Goal: Find contact information: Find contact information

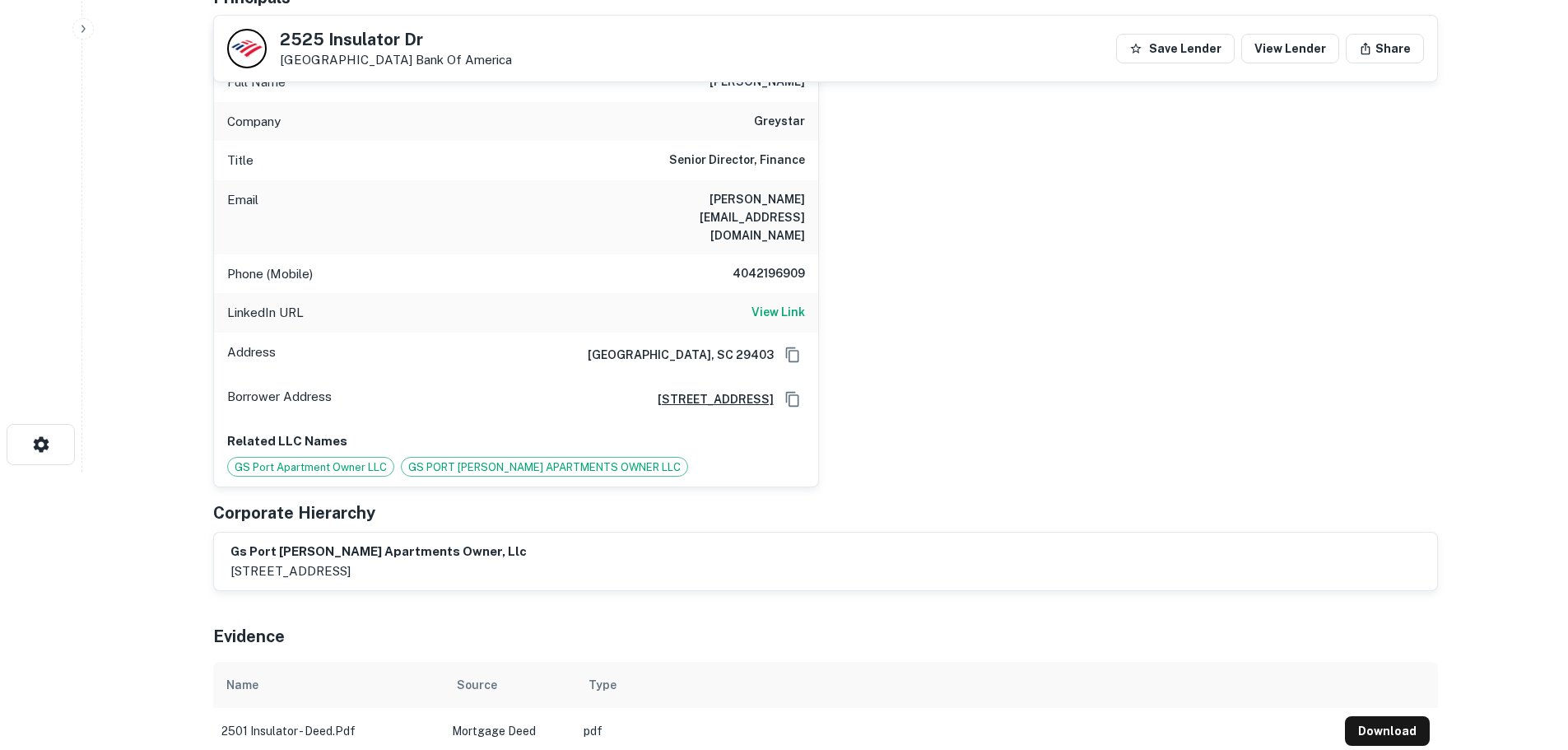
scroll to position [137, 0]
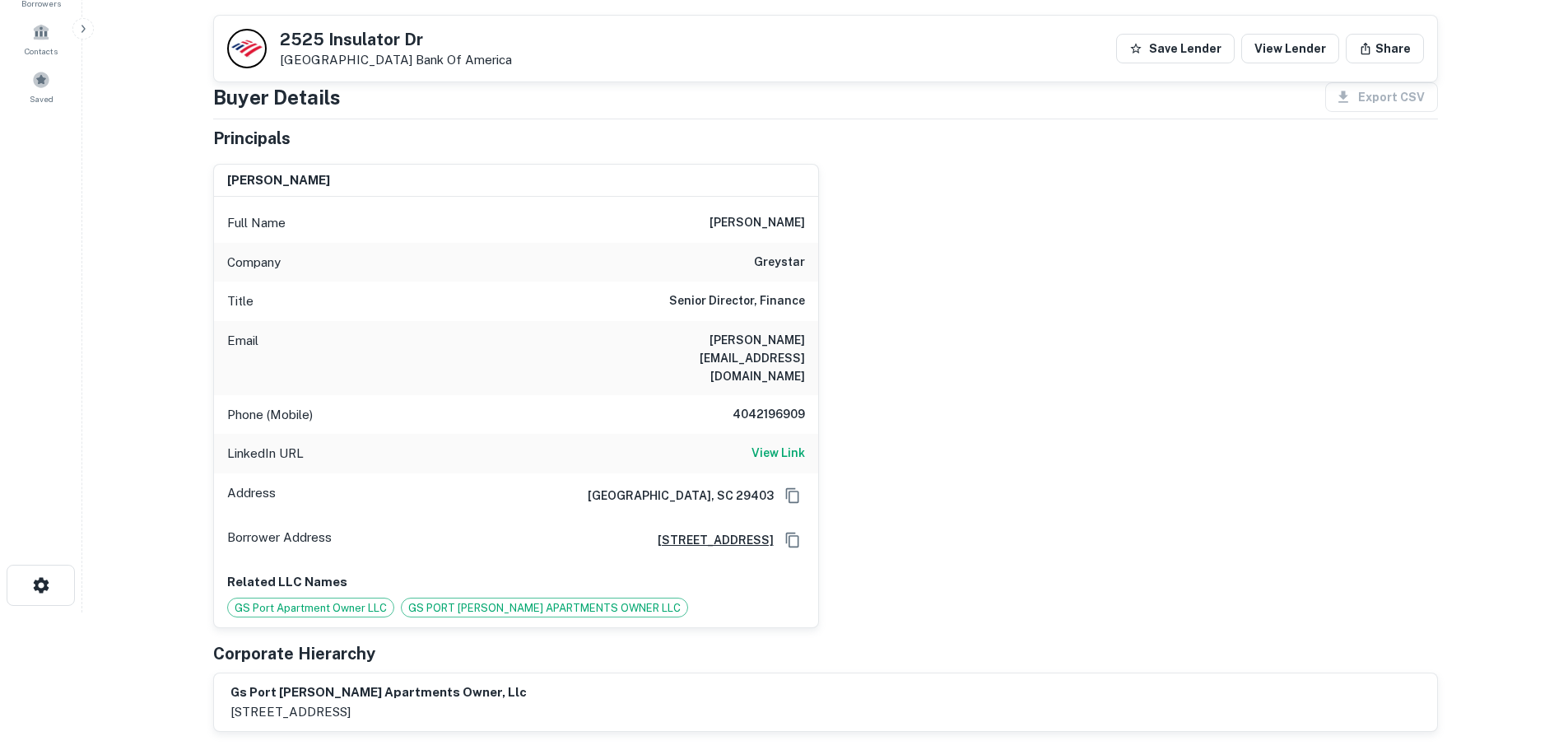
click at [742, 338] on h6 "richard@albion-cp.com" at bounding box center [707, 358] width 198 height 54
click at [799, 337] on h6 "richard@albion-cp.com" at bounding box center [707, 358] width 198 height 54
copy h6 "albion-cp.com"
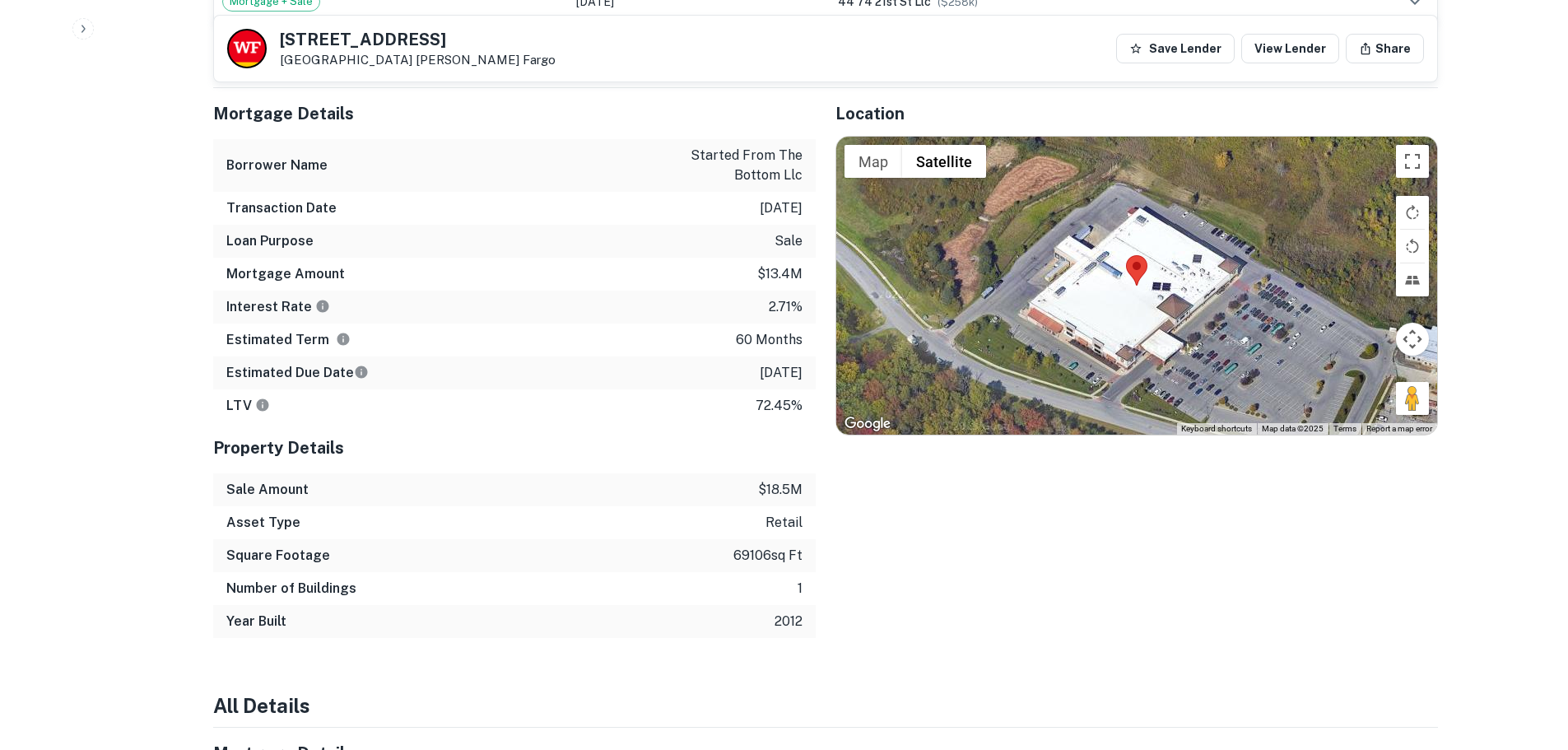
scroll to position [1234, 0]
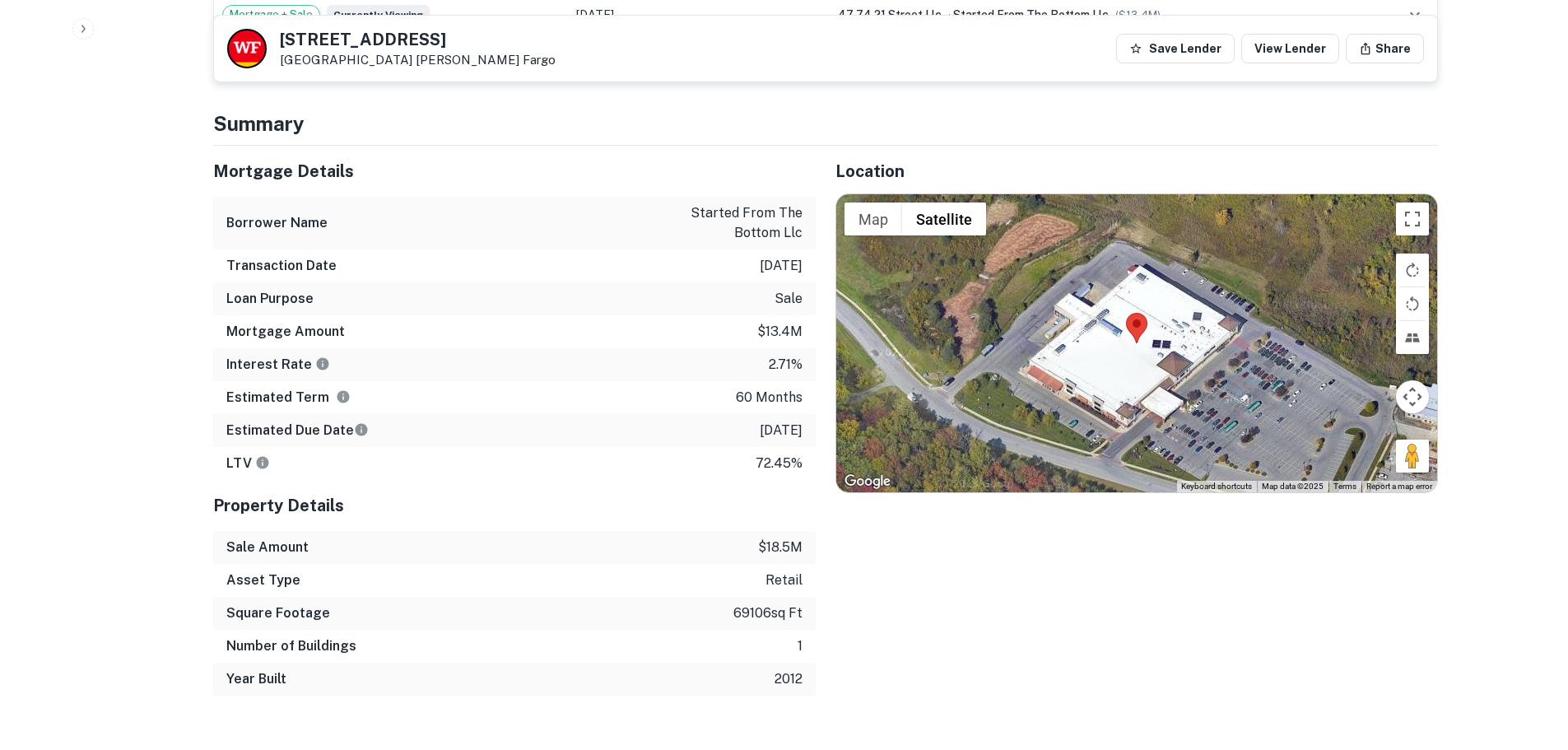
click at [1124, 367] on div at bounding box center [1137, 343] width 601 height 297
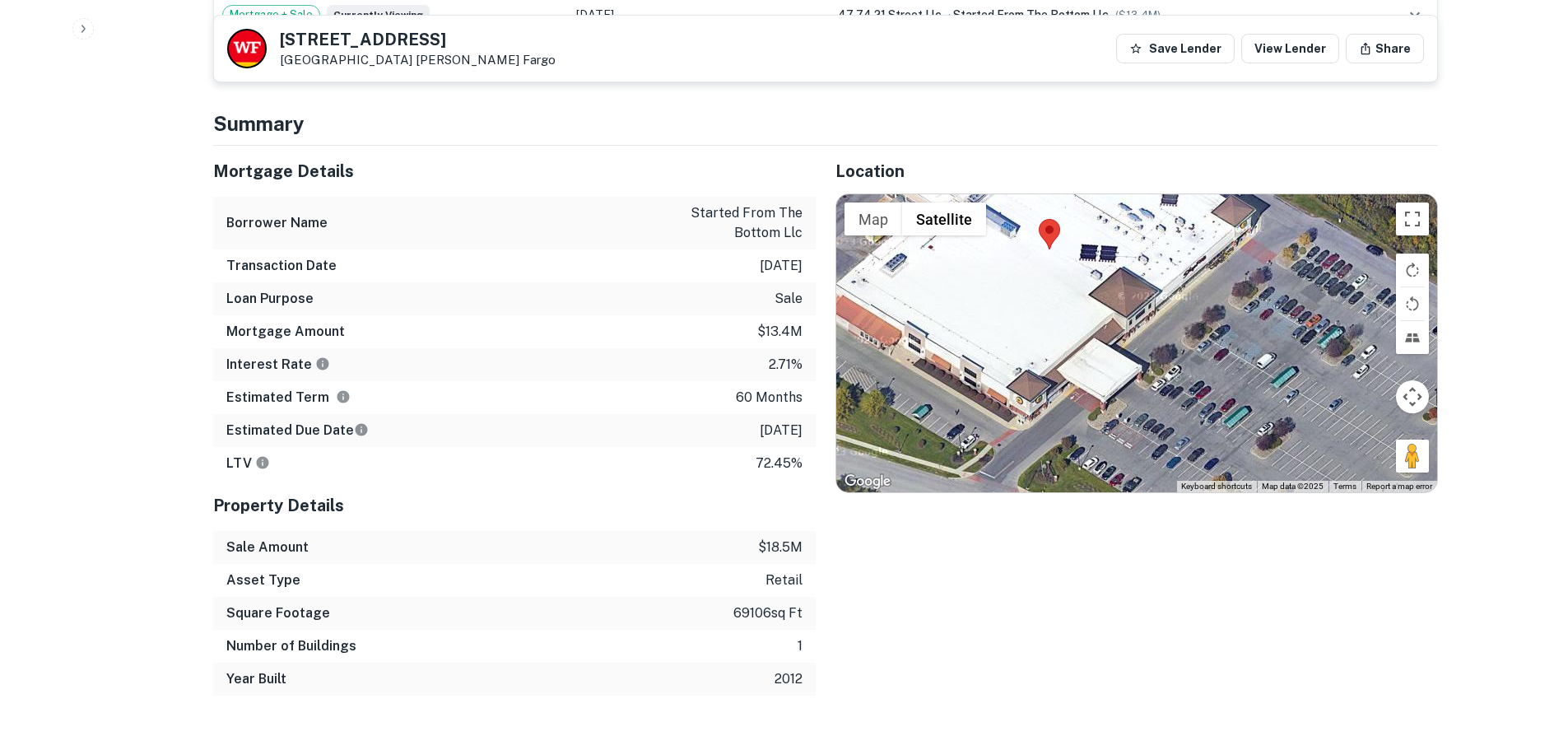
drag, startPoint x: 1195, startPoint y: 417, endPoint x: 1091, endPoint y: 342, distance: 128.2
click at [1091, 342] on div at bounding box center [1137, 343] width 601 height 297
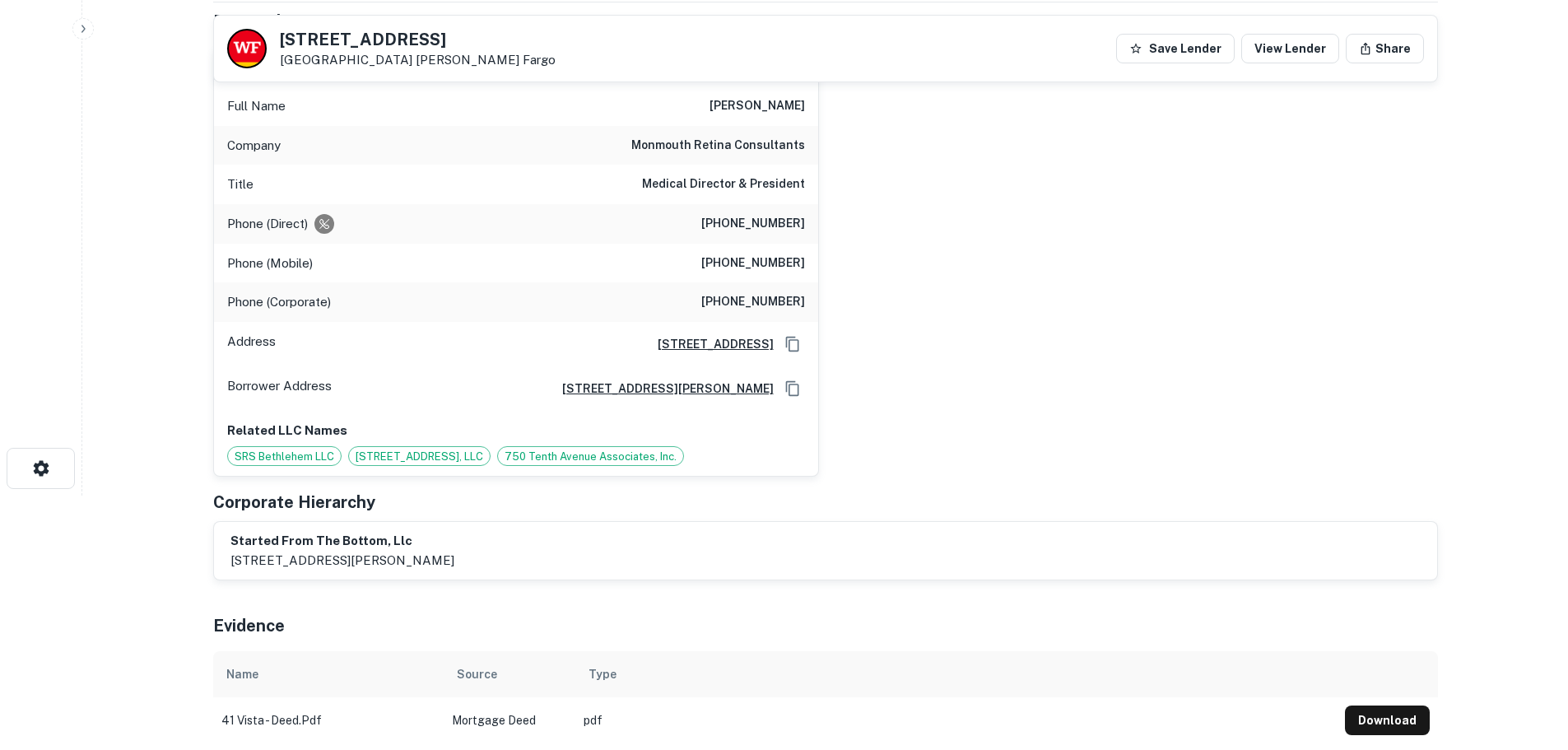
scroll to position [274, 0]
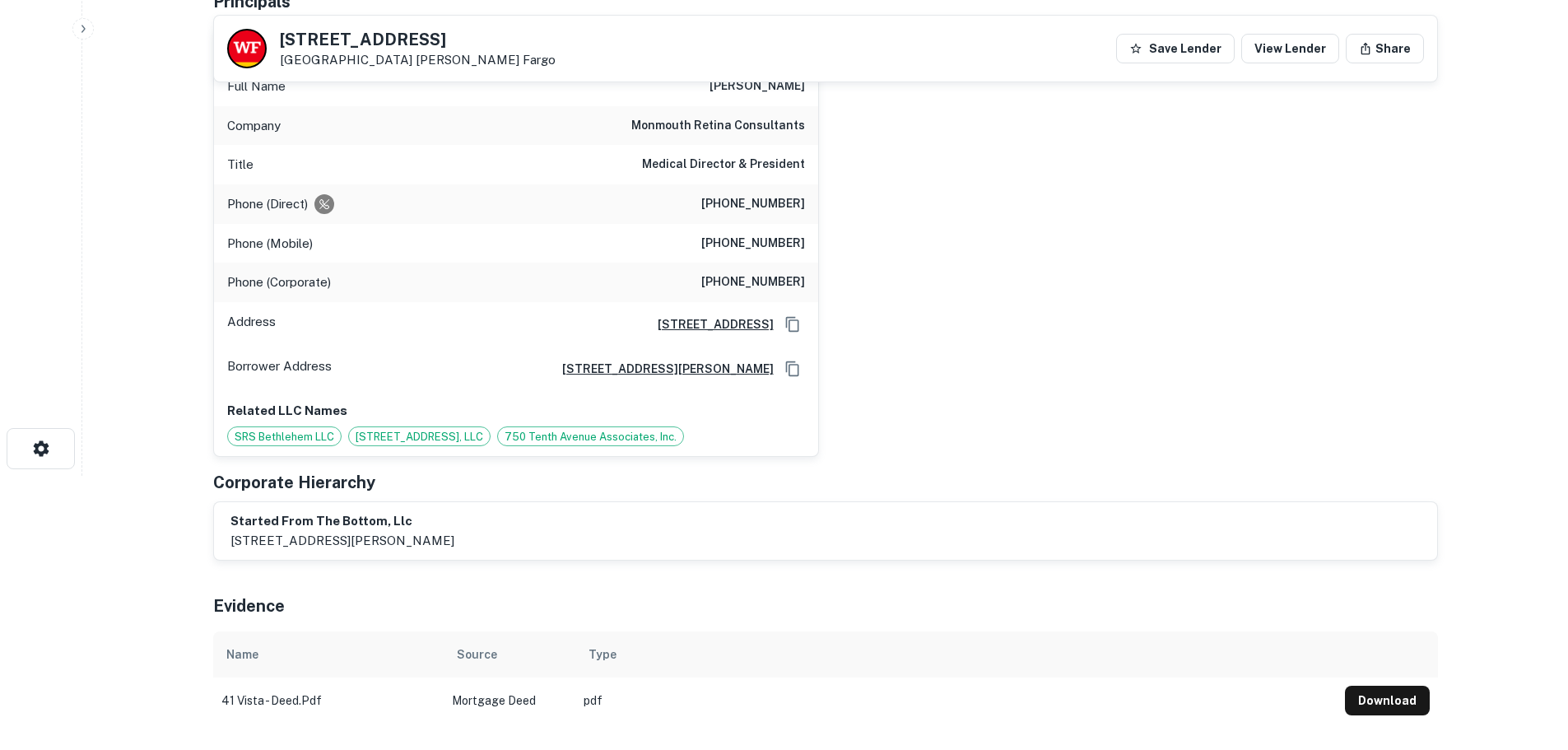
click at [657, 119] on h6 "monmouth retina consultants" at bounding box center [719, 125] width 174 height 20
click at [657, 120] on h6 "monmouth retina consultants" at bounding box center [719, 125] width 174 height 20
click at [772, 125] on h6 "monmouth retina consultants" at bounding box center [719, 125] width 174 height 20
copy h6 "monmouth retina consultants"
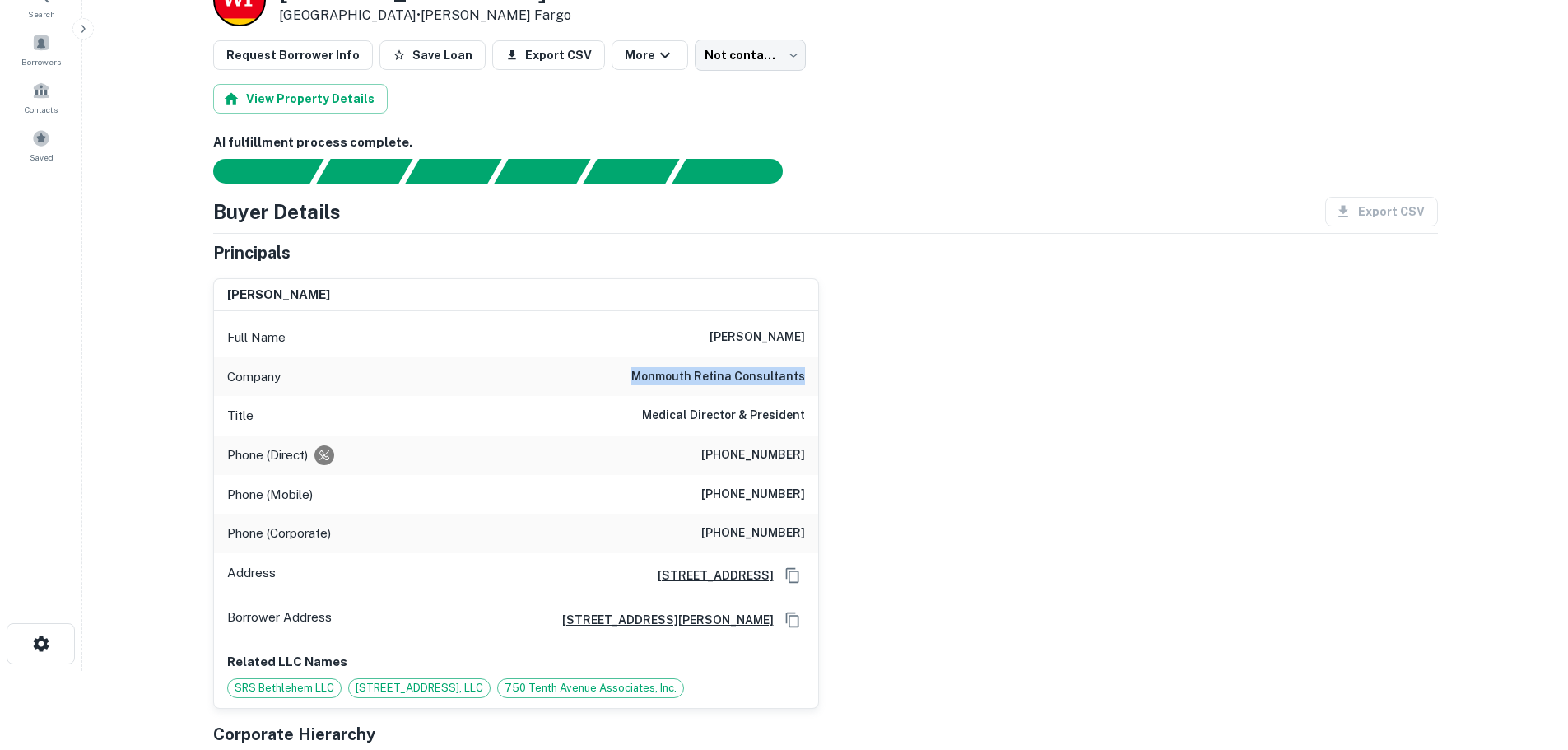
scroll to position [137, 0]
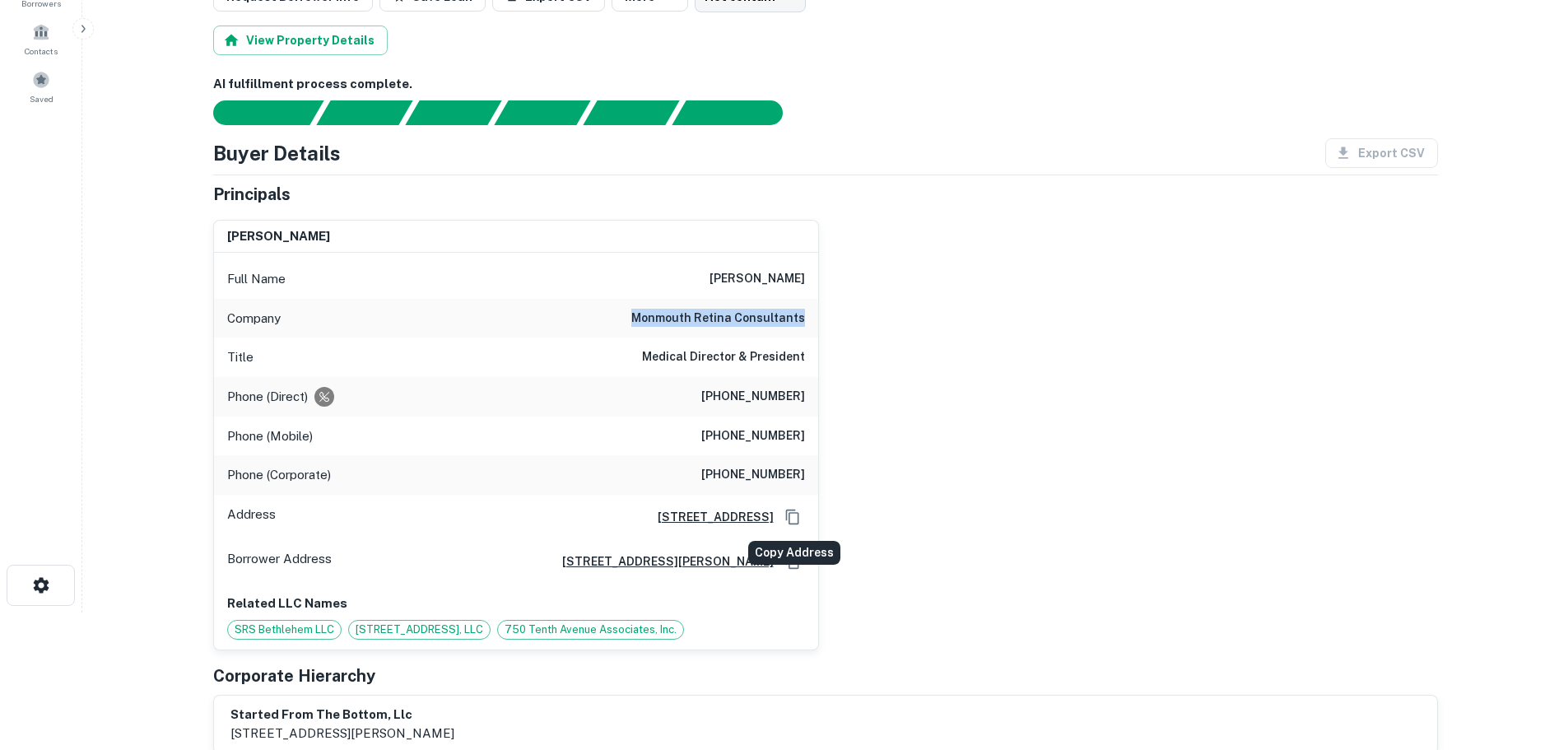
click at [800, 509] on icon "Copy Address" at bounding box center [793, 517] width 17 height 17
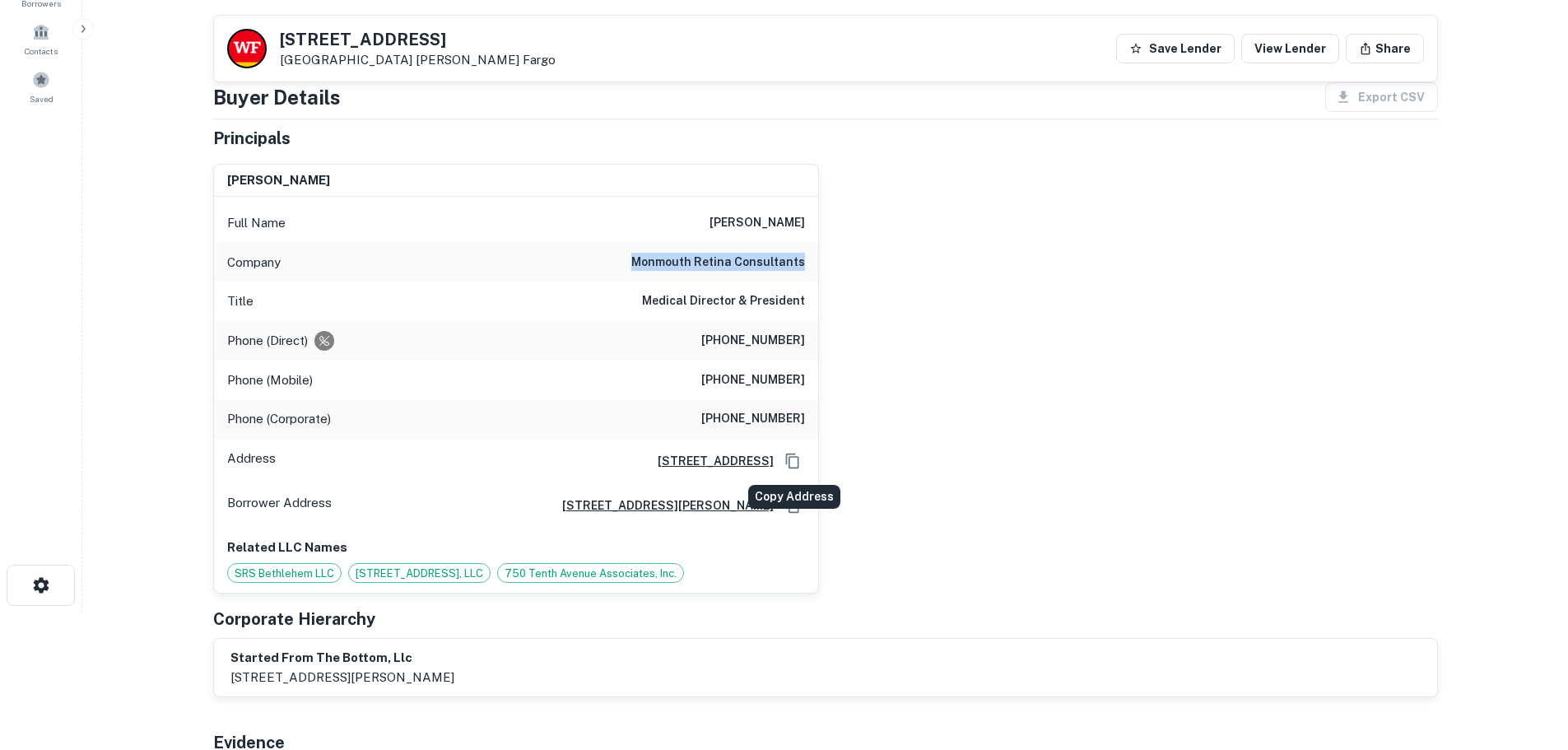
click at [798, 458] on icon "Copy Address" at bounding box center [791, 460] width 13 height 15
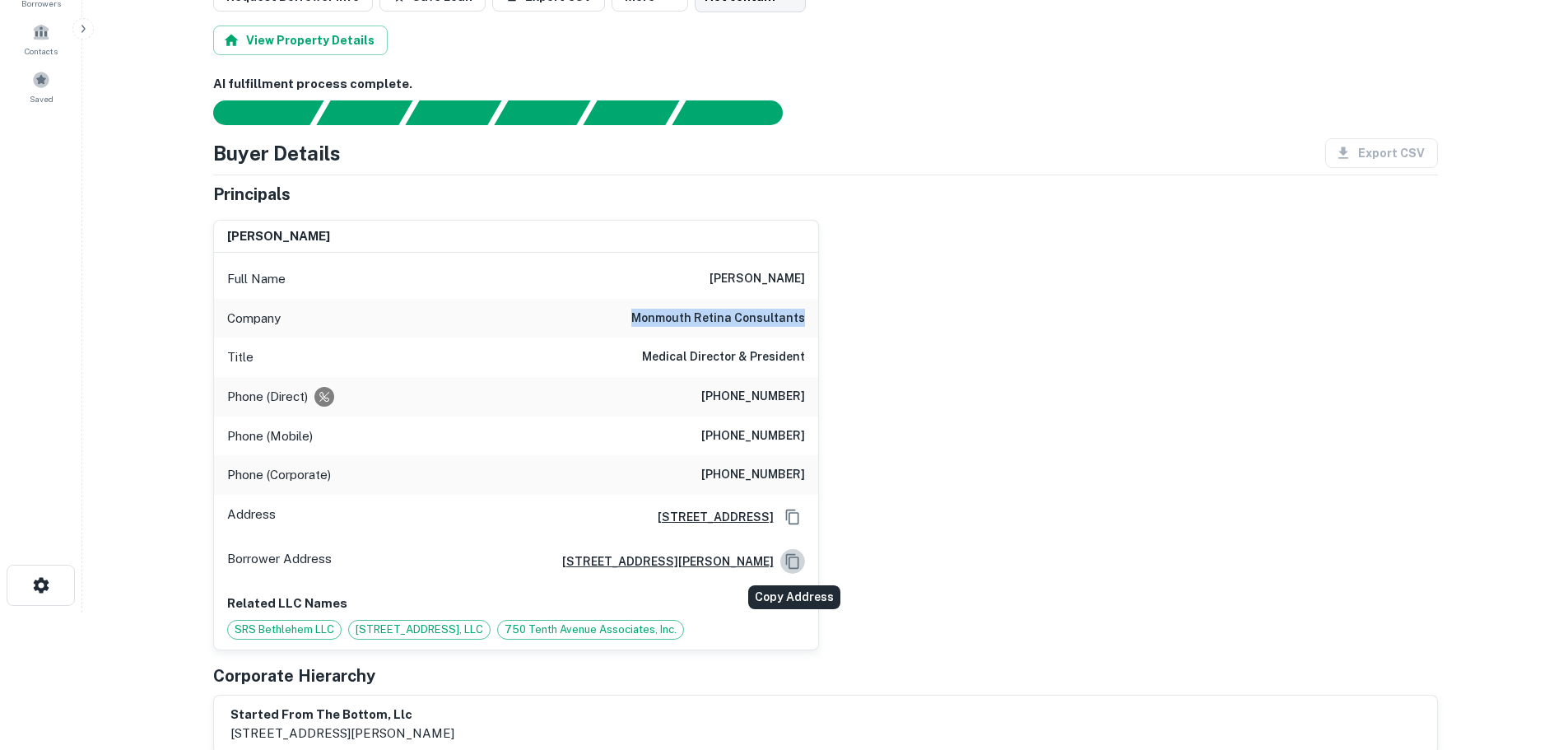
click at [800, 559] on icon "Copy Address" at bounding box center [793, 561] width 17 height 17
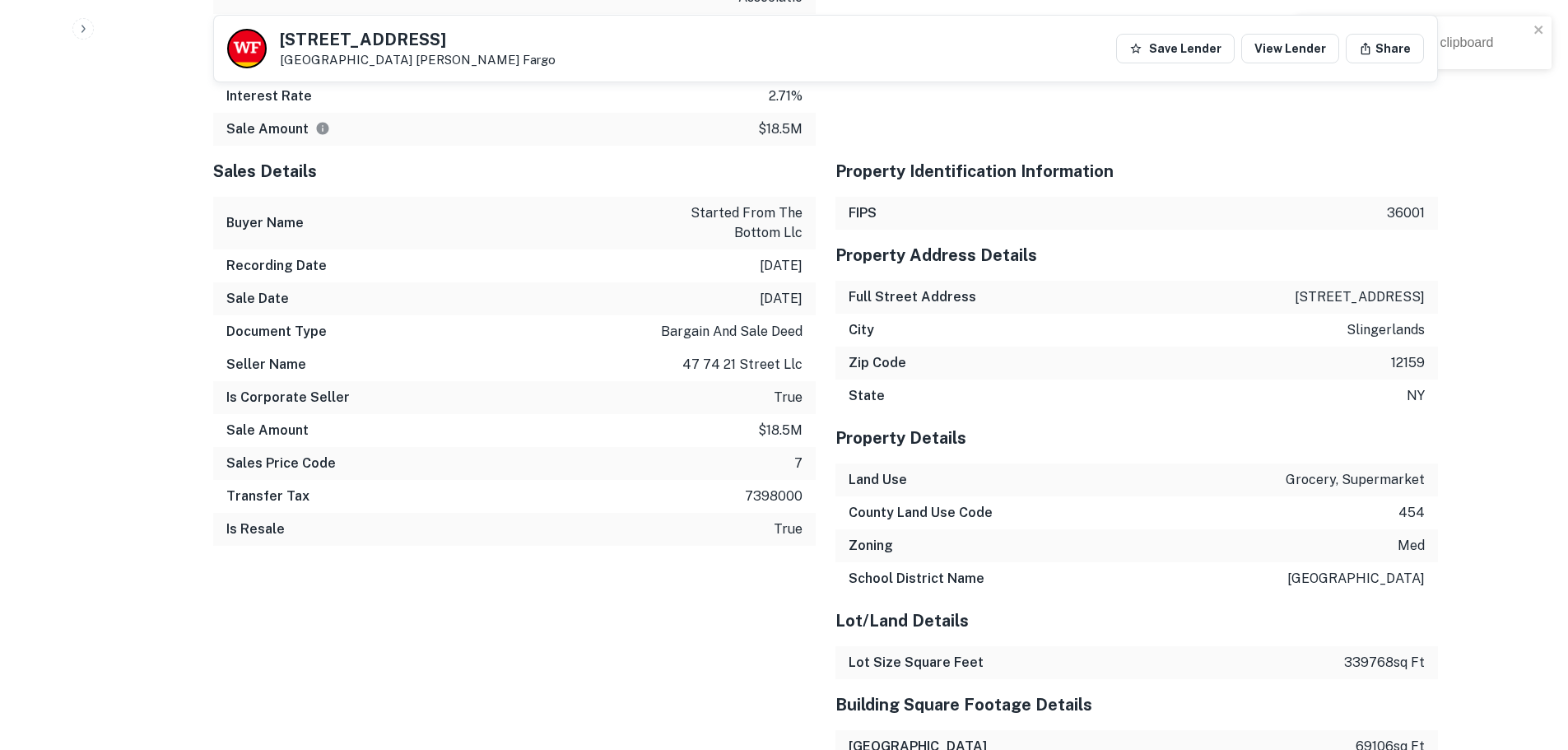
scroll to position [2195, 0]
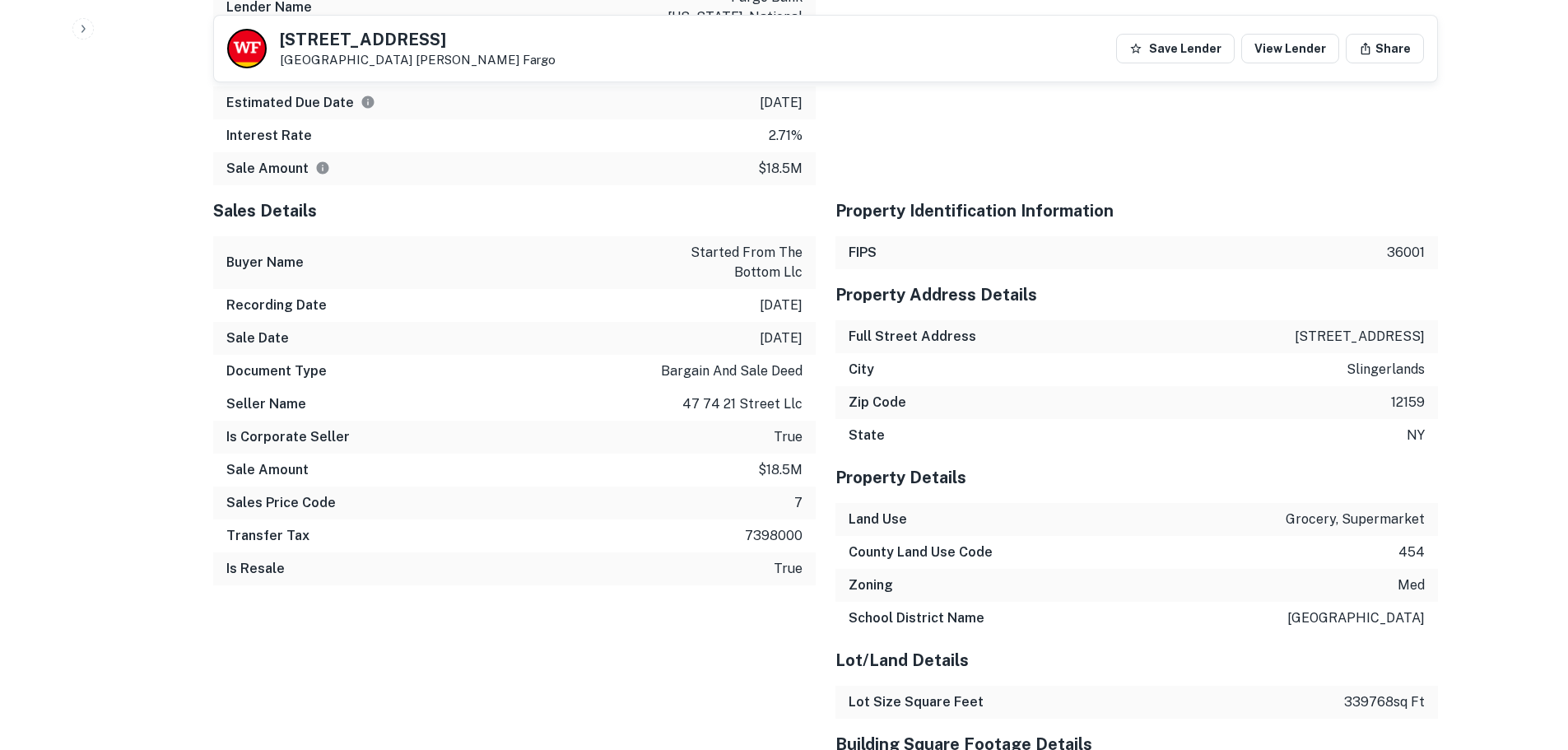
click at [1351, 327] on p "41 vista blvd" at bounding box center [1360, 337] width 131 height 20
click at [1423, 327] on p "41 vista blvd" at bounding box center [1360, 337] width 131 height 20
copy p "41 vista blvd"
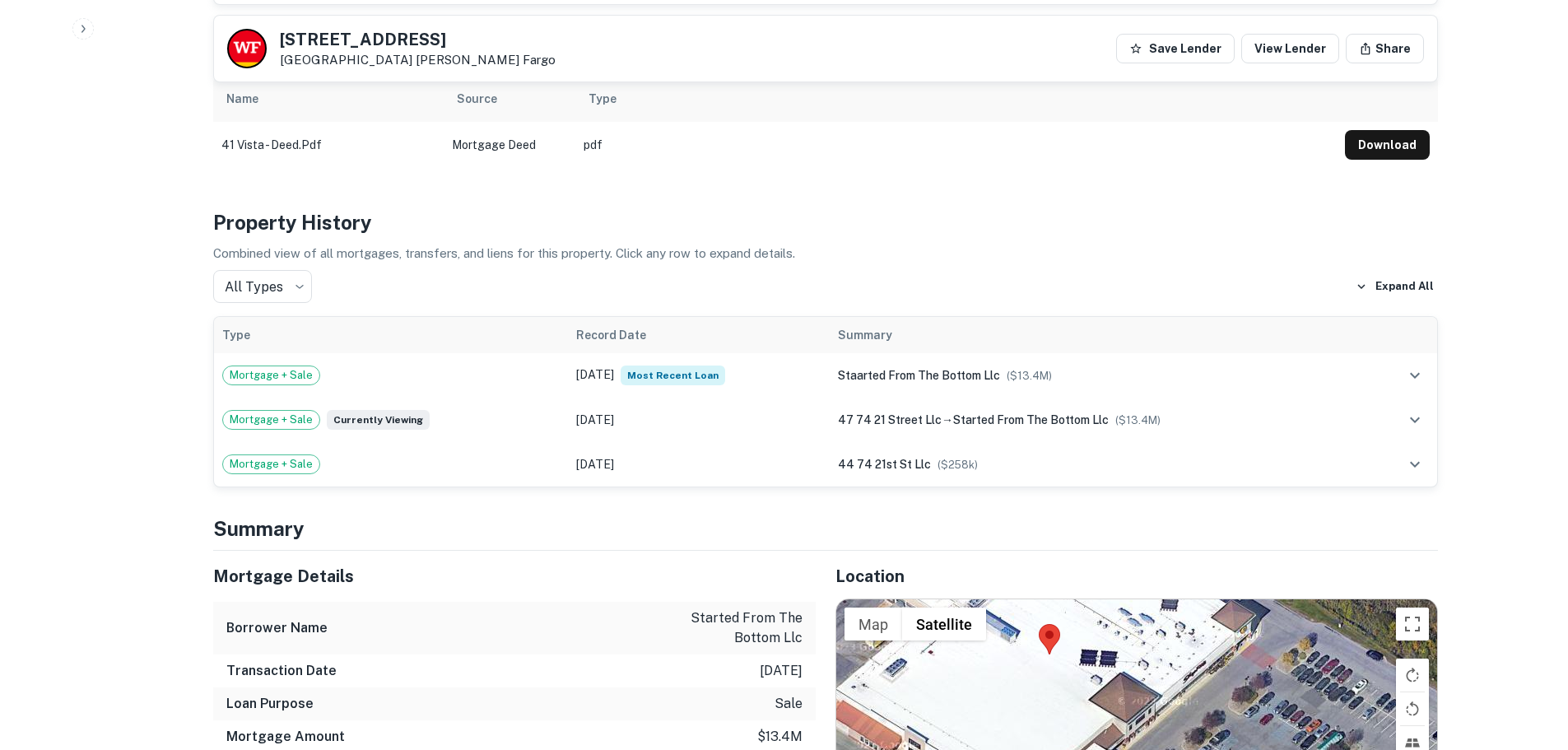
scroll to position [1097, 0]
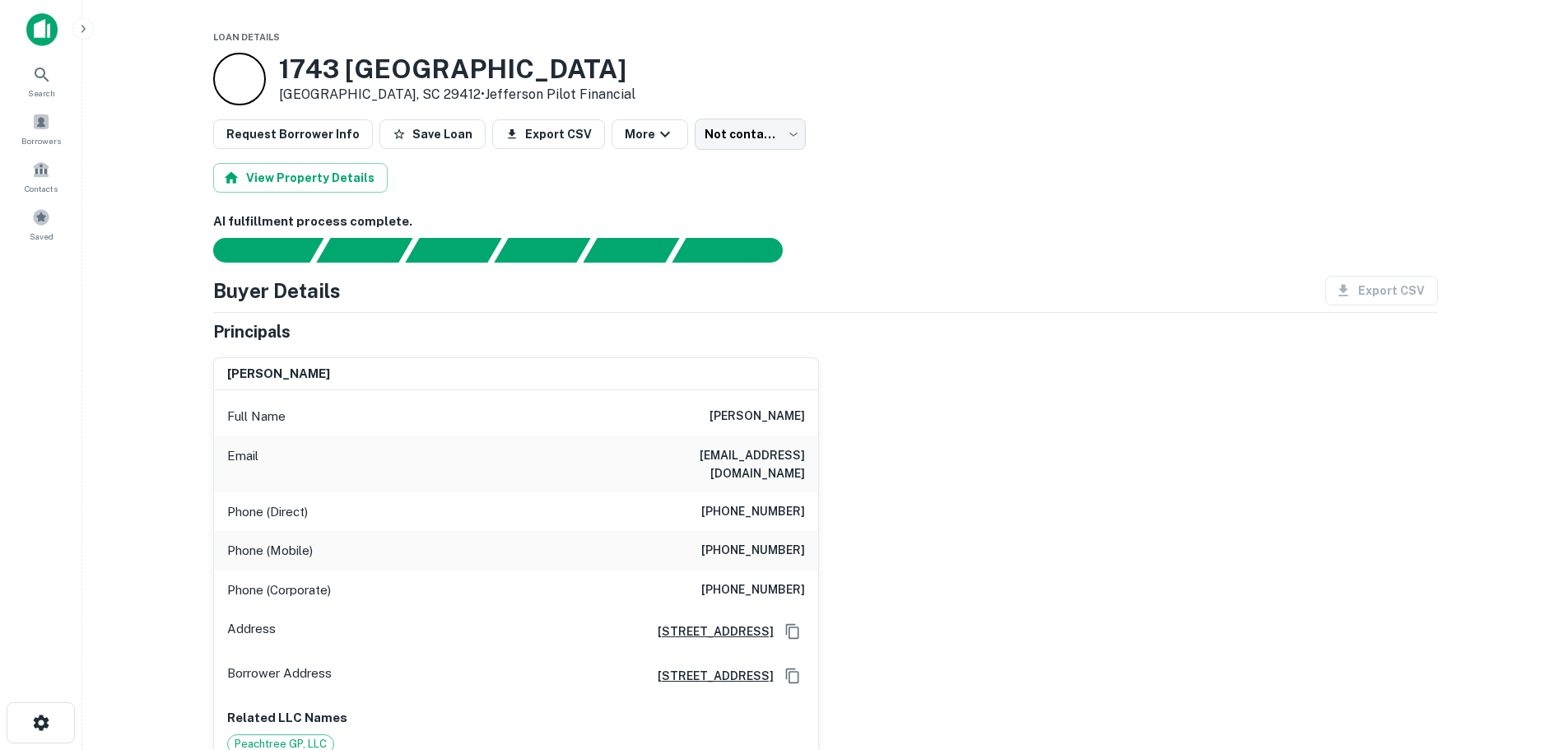
scroll to position [137, 0]
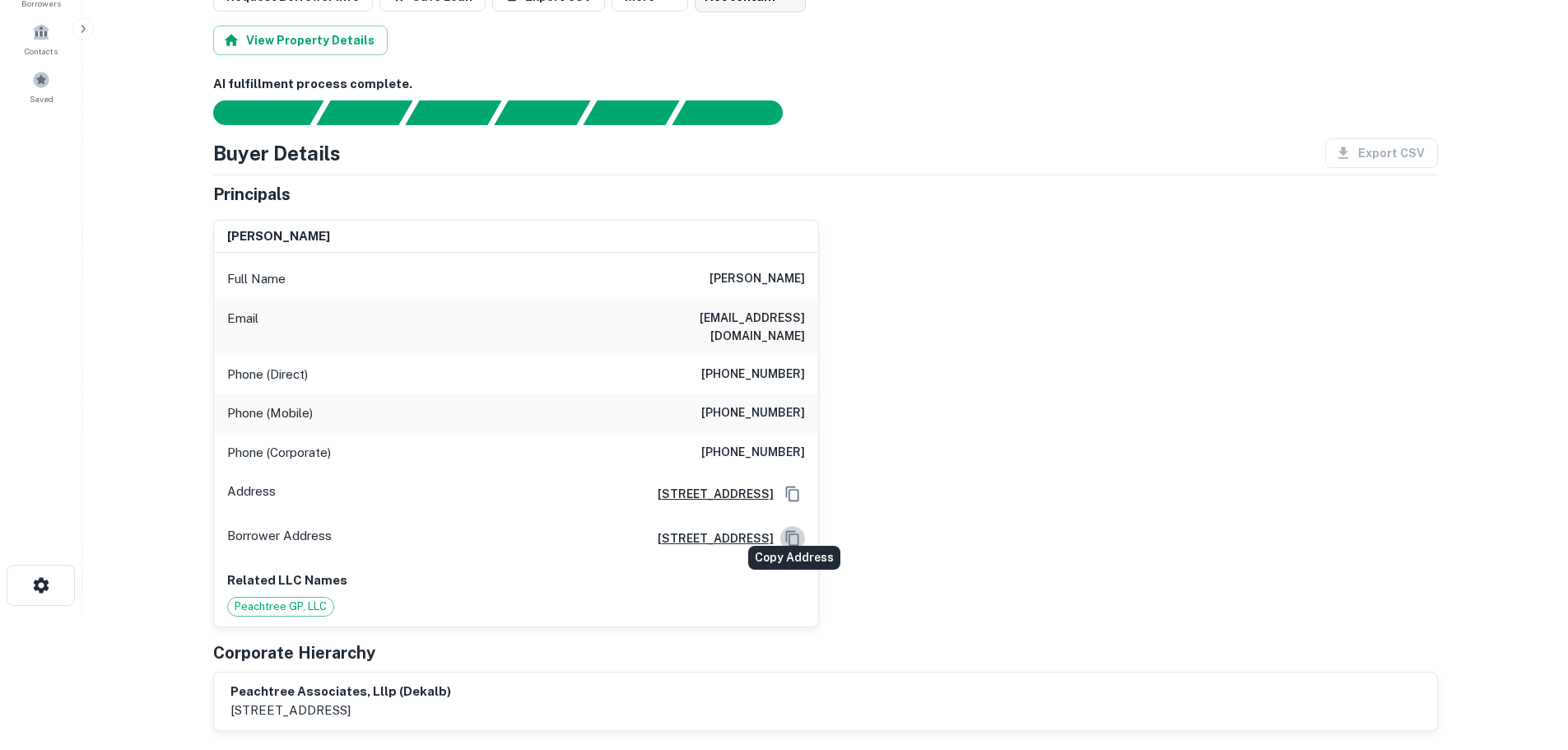
click at [795, 530] on icon "Copy Address" at bounding box center [793, 538] width 17 height 17
click at [790, 485] on icon "Copy Address" at bounding box center [793, 493] width 17 height 17
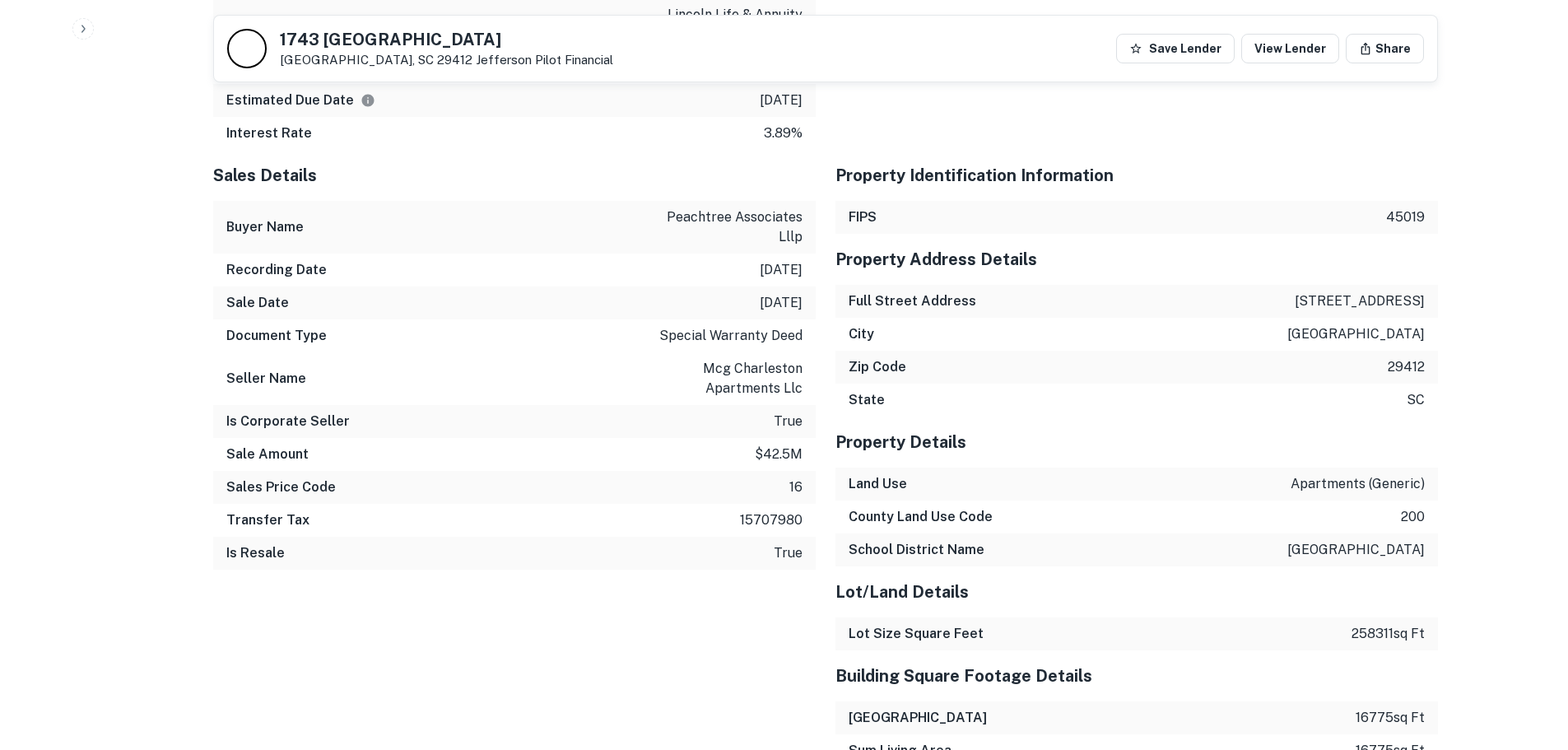
scroll to position [3017, 0]
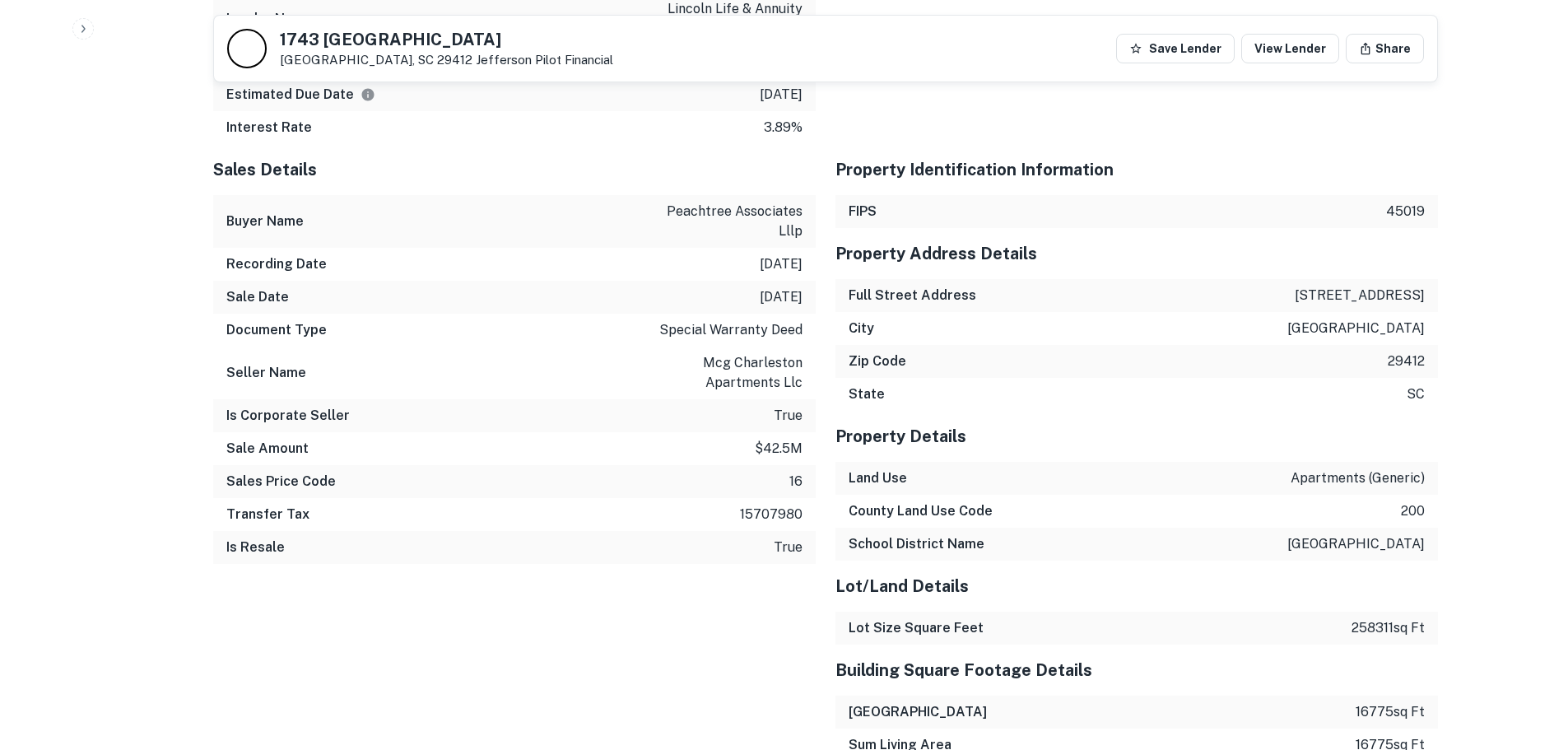
click at [1312, 286] on p "[STREET_ADDRESS]" at bounding box center [1360, 295] width 131 height 20
click at [1424, 286] on p "[STREET_ADDRESS]" at bounding box center [1360, 295] width 131 height 20
copy p "1743 [GEOGRAPHIC_DATA]"
